Goal: Information Seeking & Learning: Learn about a topic

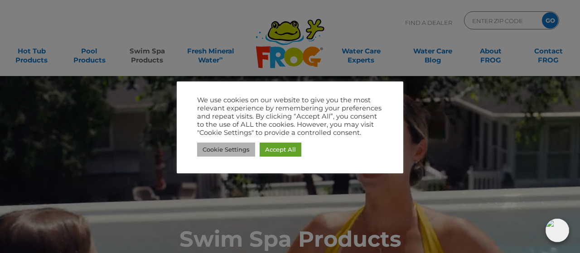
click at [219, 149] on link "Cookie Settings" at bounding box center [226, 150] width 58 height 14
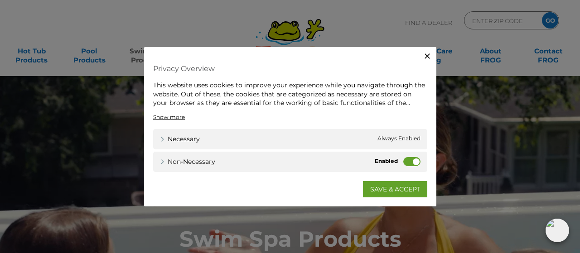
click at [412, 158] on label "Non-necessary" at bounding box center [411, 161] width 17 height 9
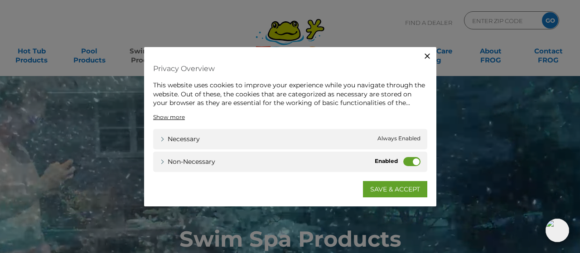
click at [0, 0] on input "Non-necessary" at bounding box center [0, 0] width 0 height 0
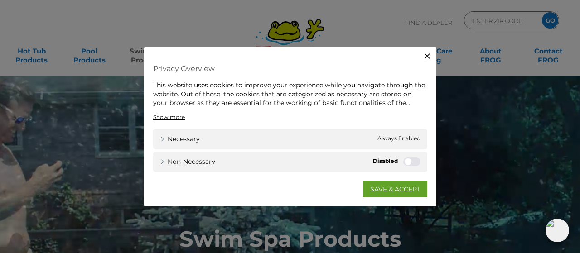
click at [427, 57] on icon "button" at bounding box center [427, 56] width 9 height 9
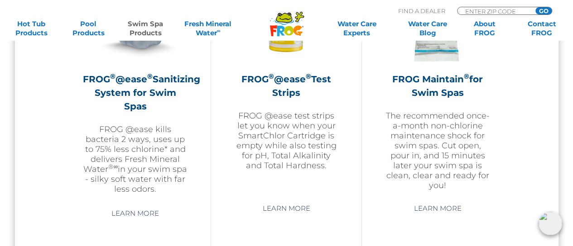
scroll to position [972, 0]
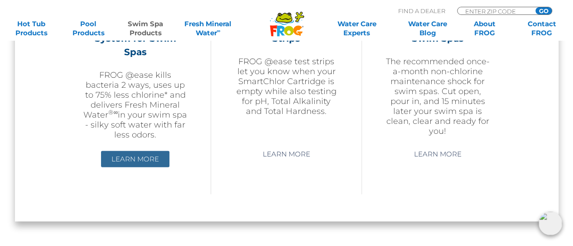
click at [129, 154] on link "Learn More" at bounding box center [135, 159] width 68 height 16
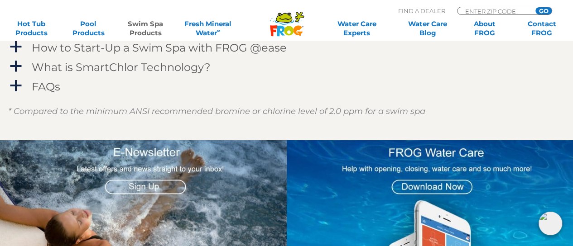
scroll to position [1223, 0]
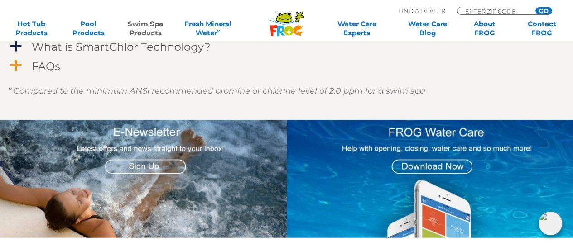
click at [54, 68] on h4 "FAQs" at bounding box center [46, 66] width 29 height 12
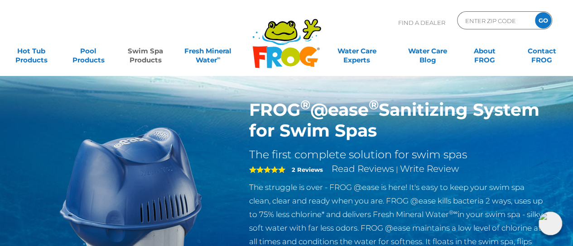
scroll to position [0, 0]
